Goal: Task Accomplishment & Management: Manage account settings

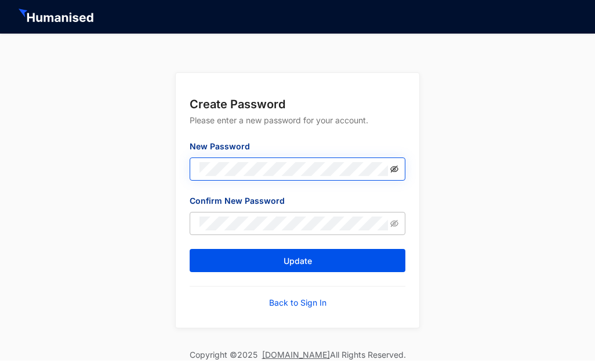
click at [394, 168] on icon "eye-invisible" at bounding box center [394, 169] width 8 height 8
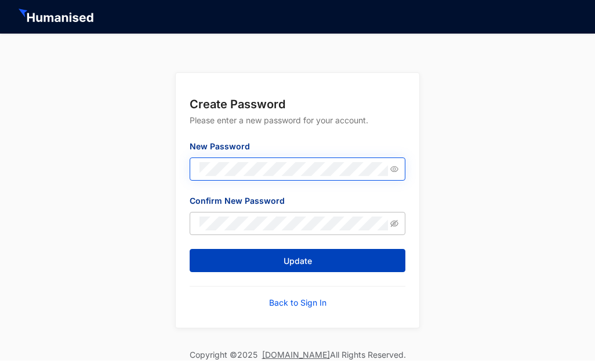
click at [275, 264] on button "Update" at bounding box center [298, 260] width 216 height 23
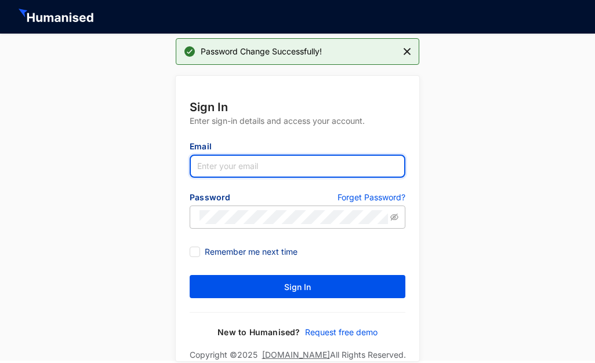
type input "[PERSON_NAME][EMAIL_ADDRESS][DOMAIN_NAME]"
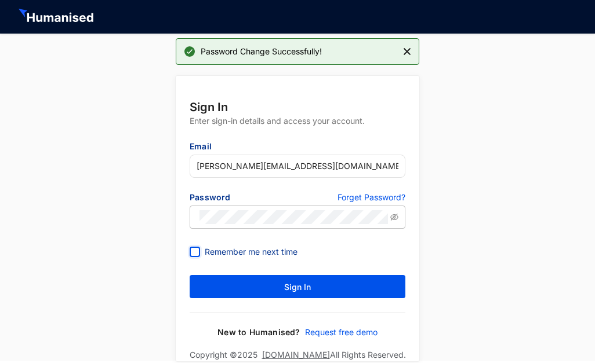
click at [197, 252] on input "Remember me next time" at bounding box center [194, 251] width 8 height 8
checkbox input "true"
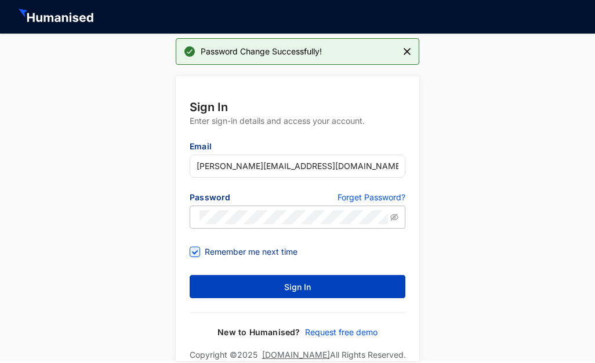
click at [280, 282] on button "Sign In" at bounding box center [298, 286] width 216 height 23
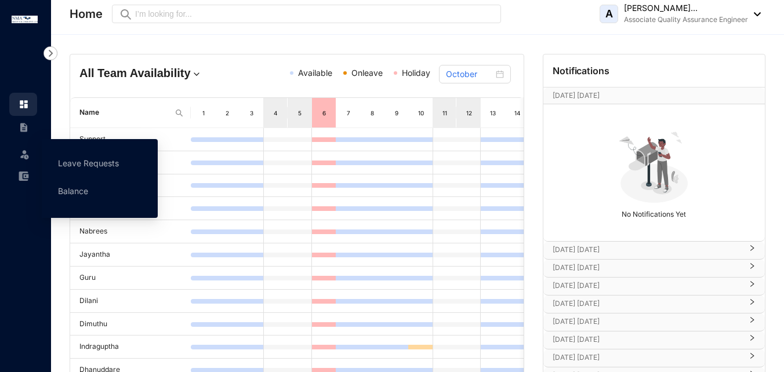
click at [26, 161] on span at bounding box center [25, 152] width 12 height 23
click at [89, 159] on link "Leave Requests" at bounding box center [88, 163] width 61 height 10
